Goal: Use online tool/utility: Utilize a website feature to perform a specific function

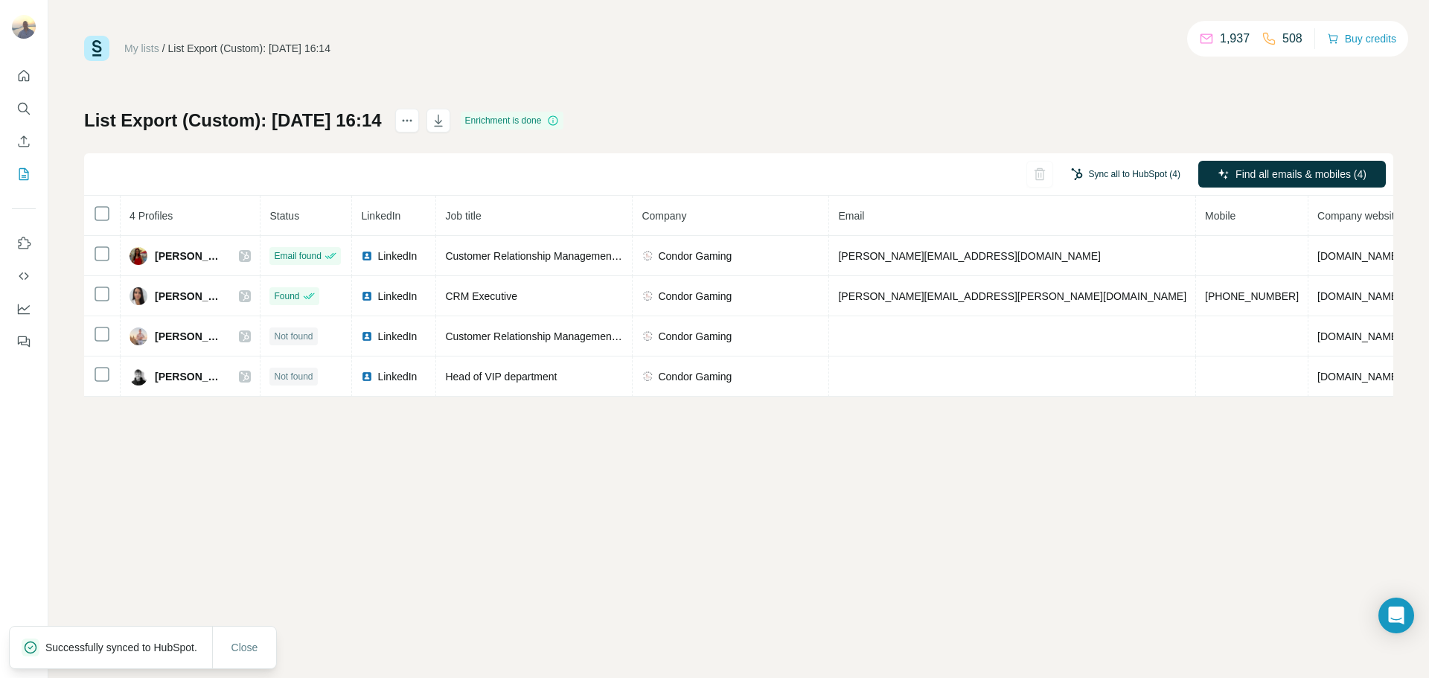
click at [1121, 175] on button "Sync all to HubSpot (4)" at bounding box center [1126, 174] width 130 height 22
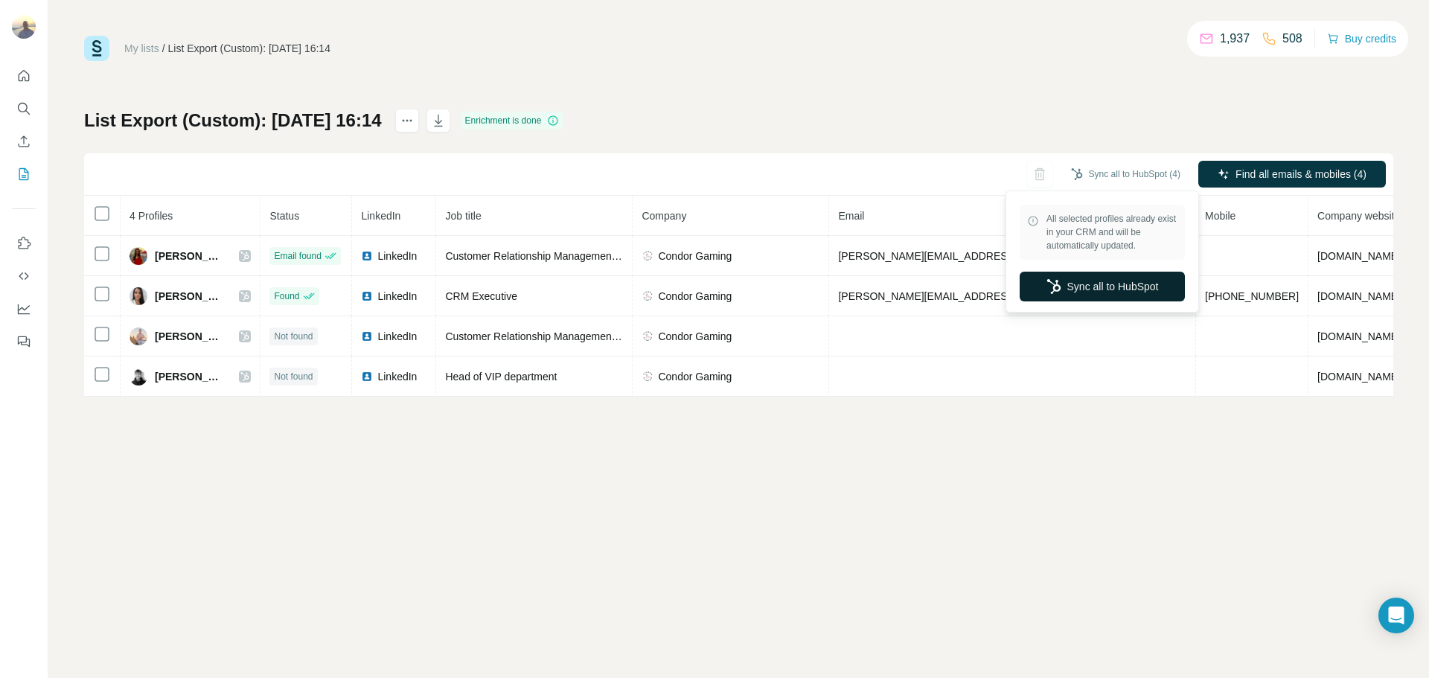
click at [1084, 289] on button "Sync all to HubSpot" at bounding box center [1102, 287] width 165 height 30
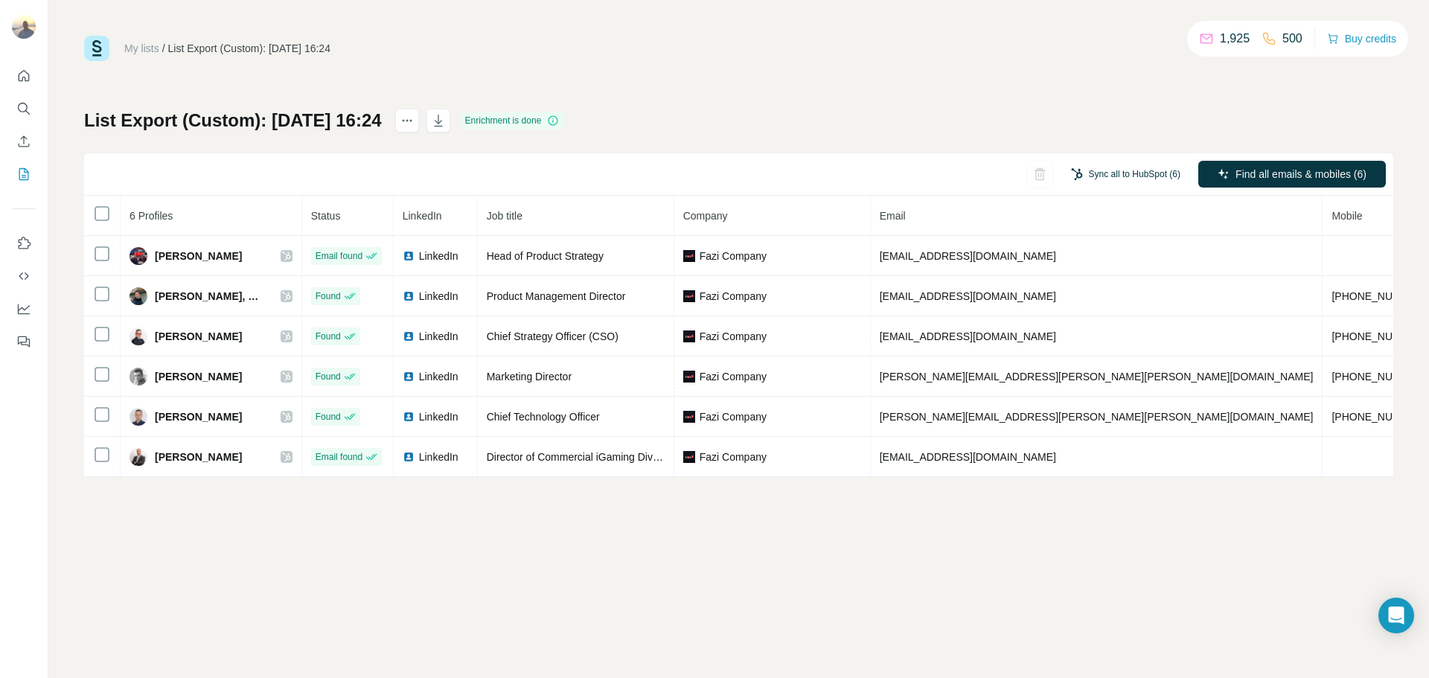
click at [1134, 179] on button "Sync all to HubSpot (6)" at bounding box center [1126, 174] width 130 height 22
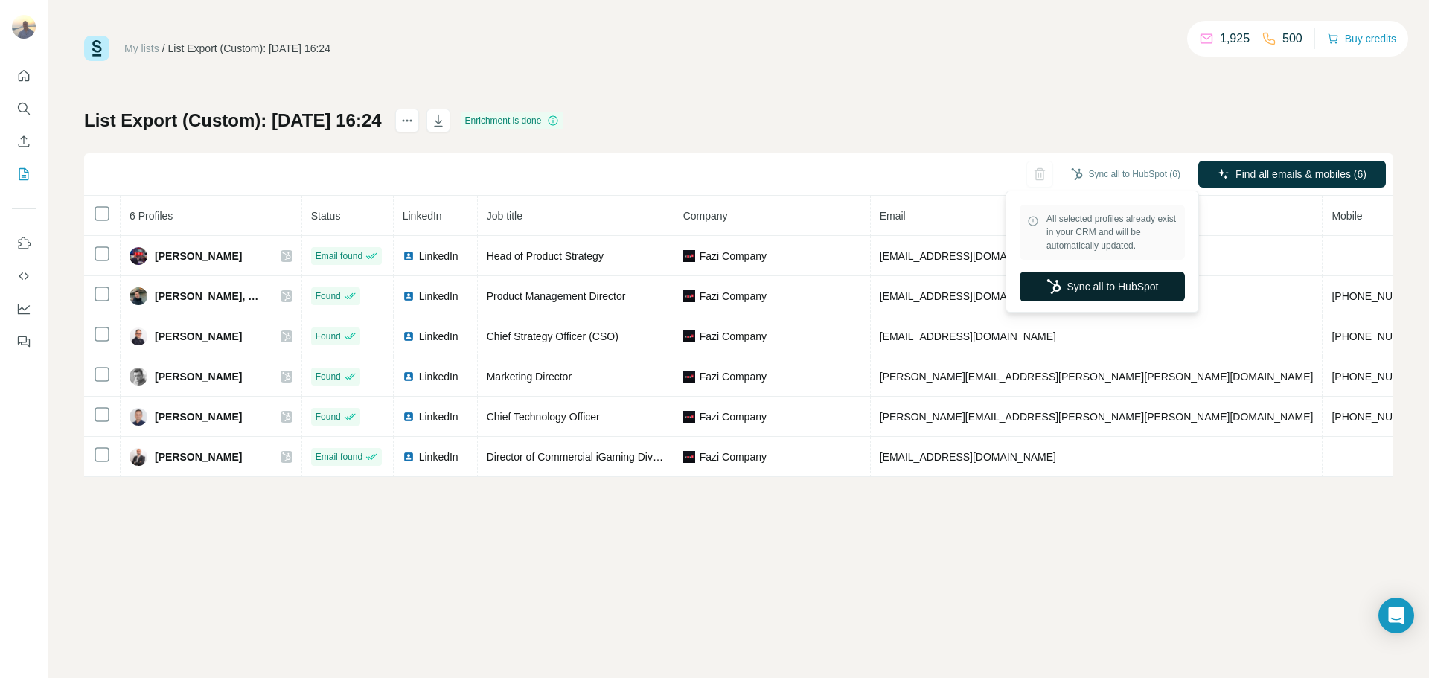
click at [1093, 281] on button "Sync all to HubSpot" at bounding box center [1102, 287] width 165 height 30
